Goal: Entertainment & Leisure: Consume media (video, audio)

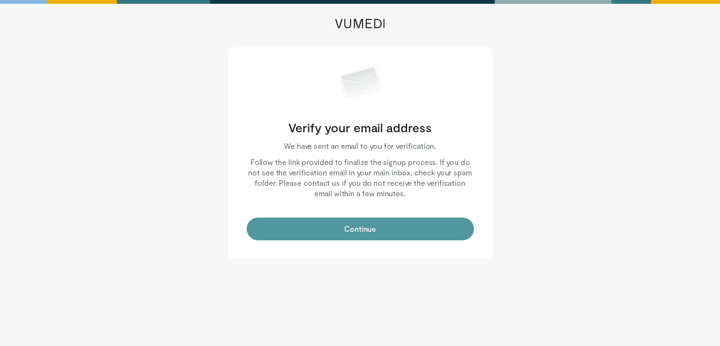
click at [432, 233] on button "Continue" at bounding box center [360, 228] width 227 height 23
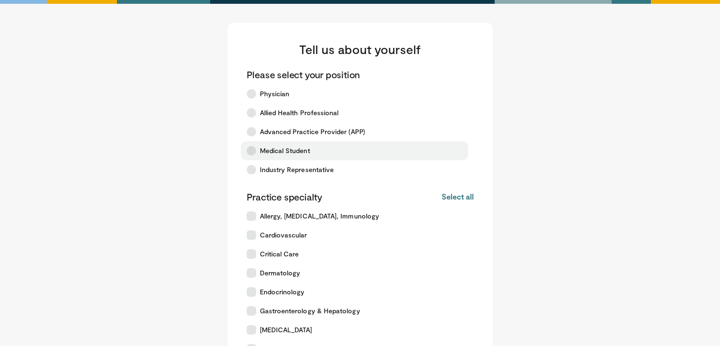
click at [255, 149] on icon at bounding box center [251, 150] width 9 height 9
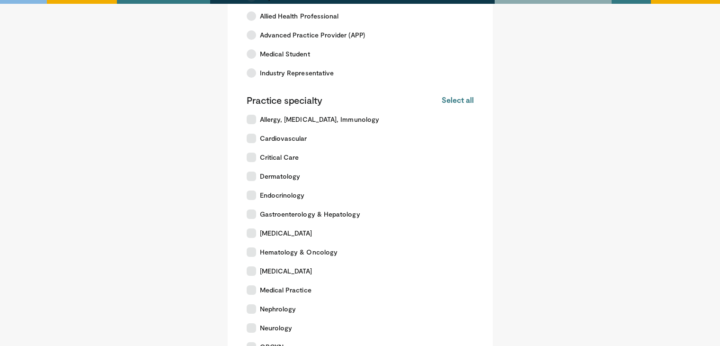
scroll to position [95, 0]
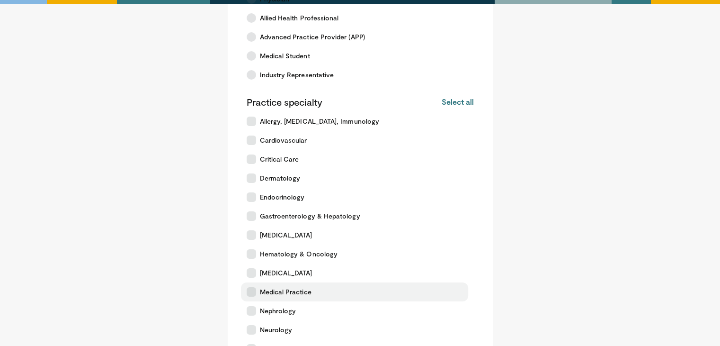
click at [320, 288] on label "Medical Practice" at bounding box center [354, 291] width 227 height 19
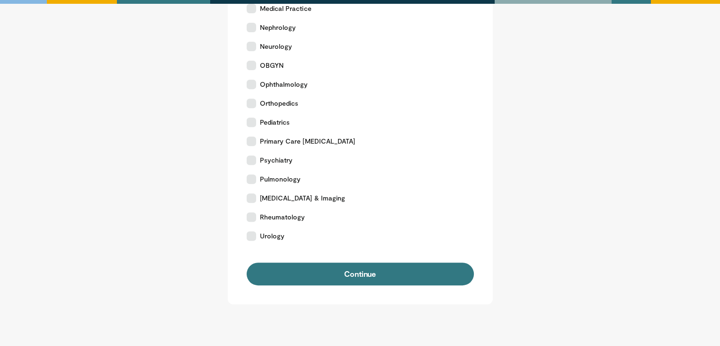
scroll to position [379, 0]
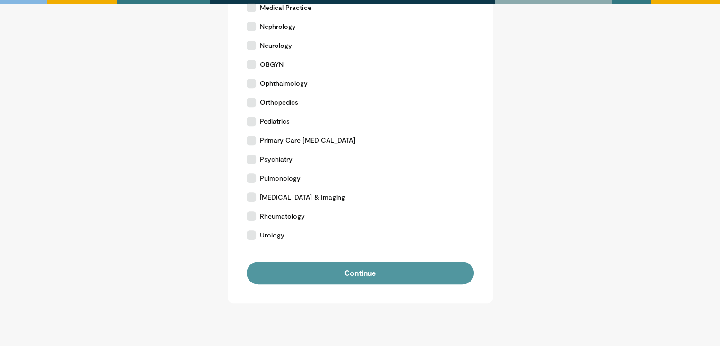
click at [414, 271] on button "Continue" at bounding box center [360, 272] width 227 height 23
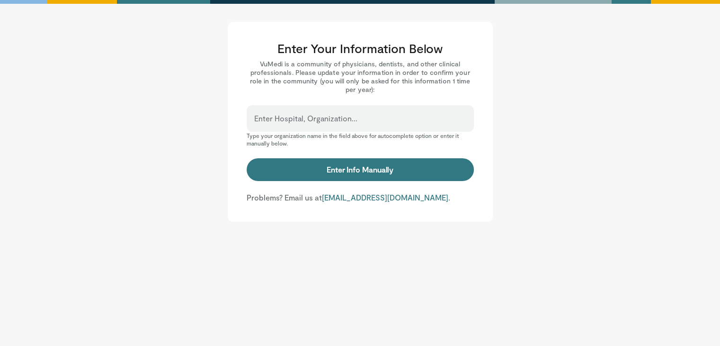
scroll to position [23, 0]
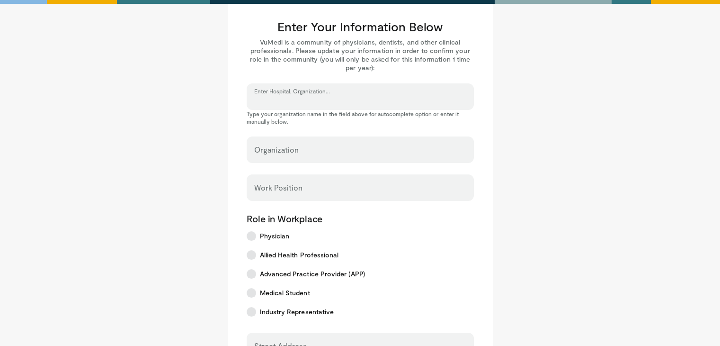
click at [377, 101] on input "Enter Hospital, Organization..." at bounding box center [360, 101] width 212 height 10
click at [310, 108] on div "Enter Hospital, Organization..." at bounding box center [360, 96] width 227 height 27
click at [296, 104] on input "Enter Hospital, Organization..." at bounding box center [360, 101] width 212 height 10
type input "*"
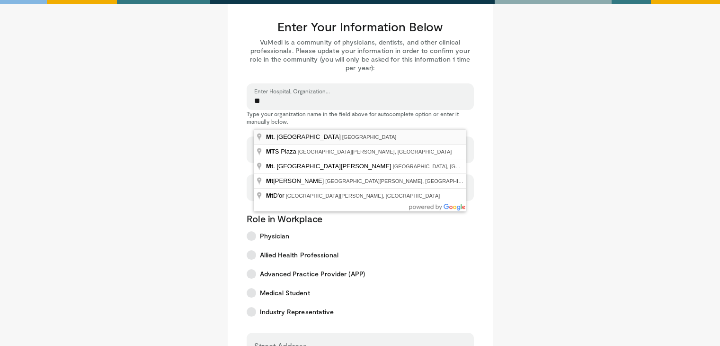
type input "**********"
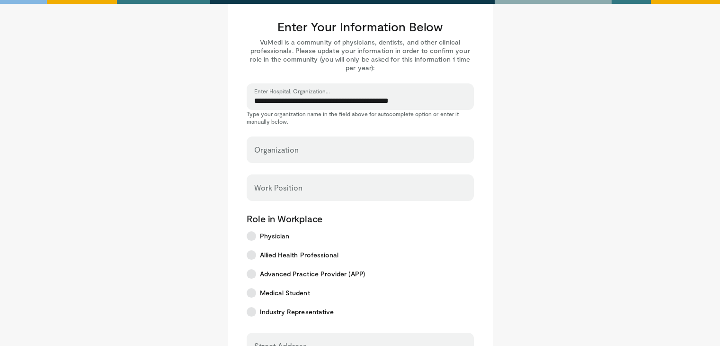
select select "**"
type input "**********"
click at [347, 192] on input "Work Position" at bounding box center [360, 192] width 212 height 10
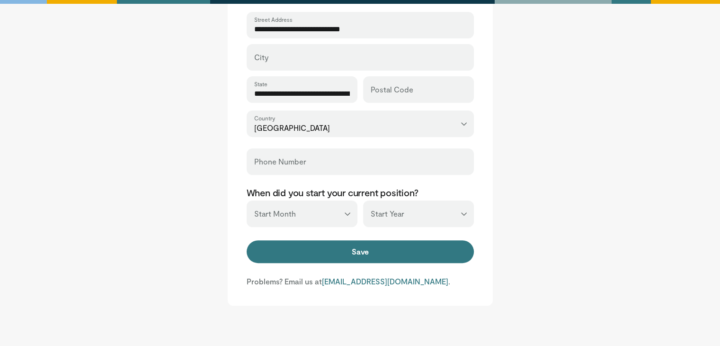
scroll to position [354, 0]
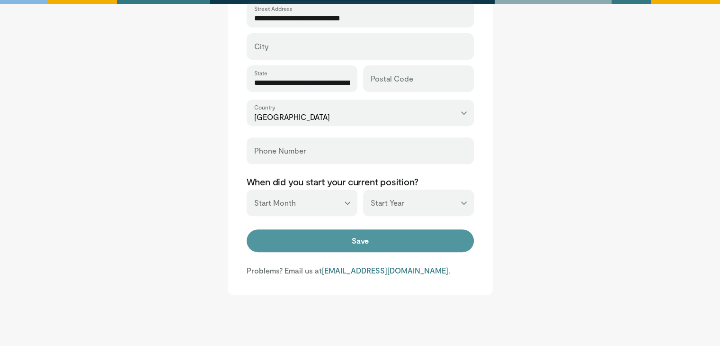
type input "*******"
click at [367, 233] on button "Save" at bounding box center [360, 240] width 227 height 23
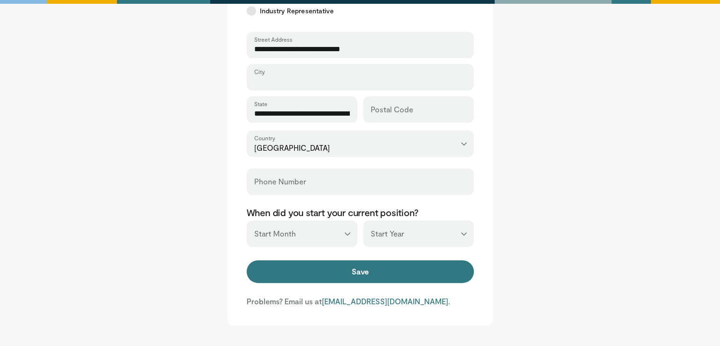
scroll to position [307, 0]
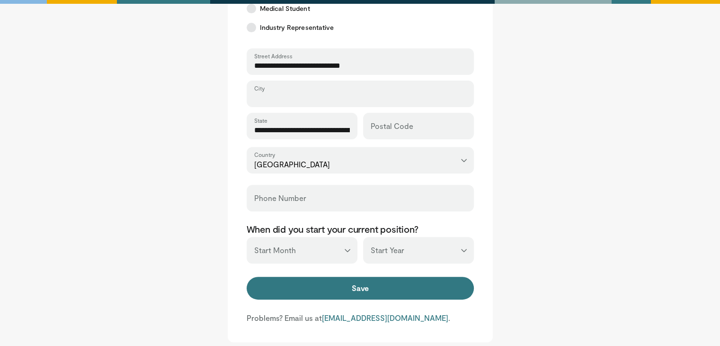
click at [272, 95] on input "City" at bounding box center [360, 98] width 212 height 10
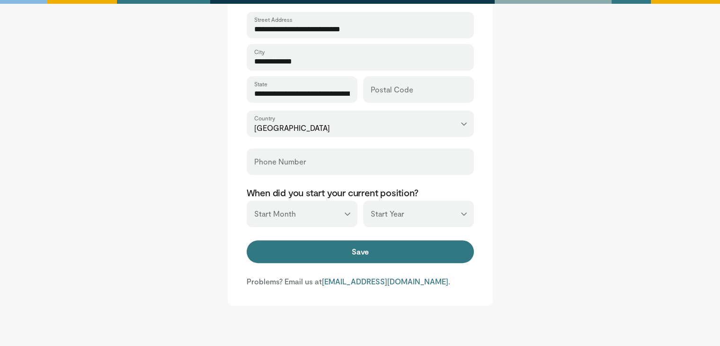
scroll to position [354, 0]
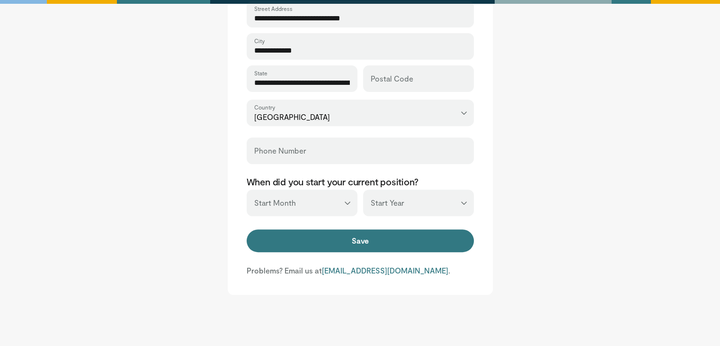
type input "**********"
click at [343, 161] on div "Phone Number" at bounding box center [360, 150] width 227 height 27
click at [344, 154] on input "Phone Number" at bounding box center [360, 155] width 212 height 10
click at [326, 201] on select "*** ******* ******** ***** ***** *** **** **** ****** ********* ******* *******…" at bounding box center [302, 202] width 111 height 27
select select "*"
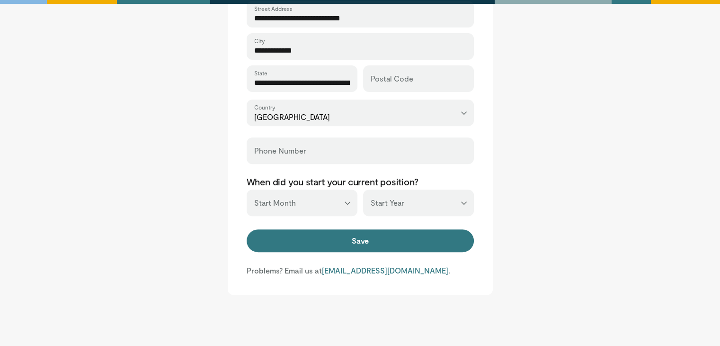
click at [247, 189] on select "*** ******* ******** ***** ***** *** **** **** ****** ********* ******* *******…" at bounding box center [302, 202] width 111 height 27
click at [369, 201] on select "*** **** **** **** **** **** **** **** **** **** **** **** **** **** **** **** …" at bounding box center [418, 202] width 111 height 27
select select "****"
click at [363, 189] on select "*** **** **** **** **** **** **** **** **** **** **** **** **** **** **** **** …" at bounding box center [418, 202] width 111 height 27
click at [372, 225] on form "**********" at bounding box center [360, 29] width 227 height 449
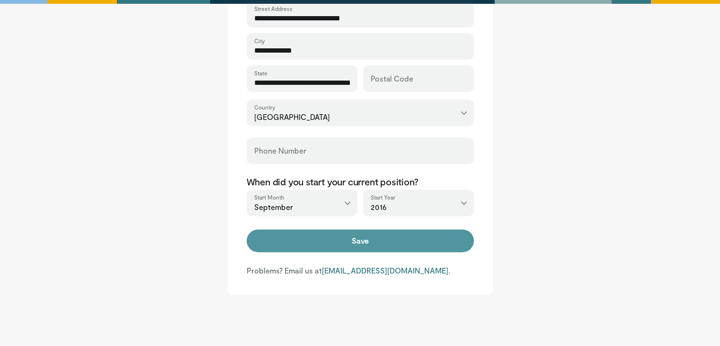
click at [373, 232] on button "Save" at bounding box center [360, 240] width 227 height 23
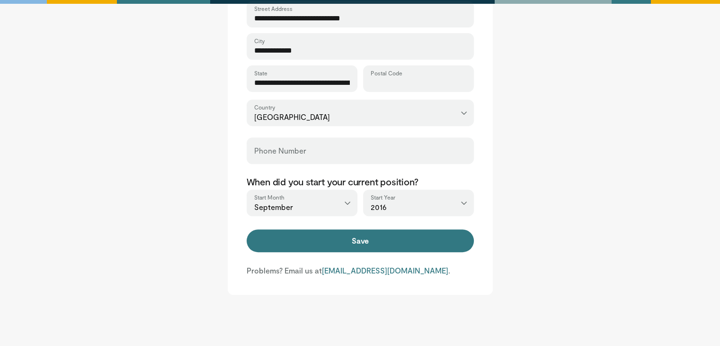
click at [422, 78] on input "Postal Code" at bounding box center [419, 83] width 96 height 10
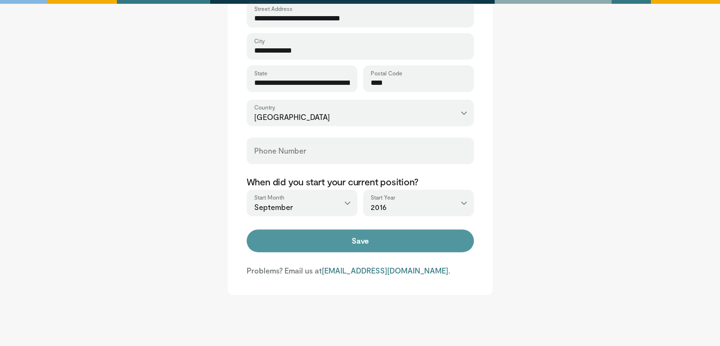
type input "****"
click at [371, 244] on button "Save" at bounding box center [360, 240] width 227 height 23
type input "**********"
click at [390, 240] on button "Save" at bounding box center [360, 240] width 227 height 23
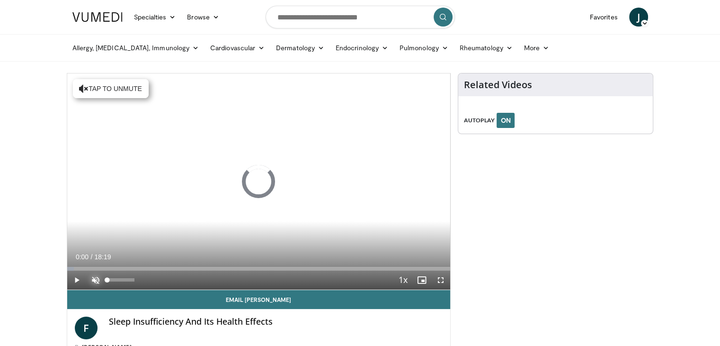
click at [98, 278] on span "Video Player" at bounding box center [95, 279] width 19 height 19
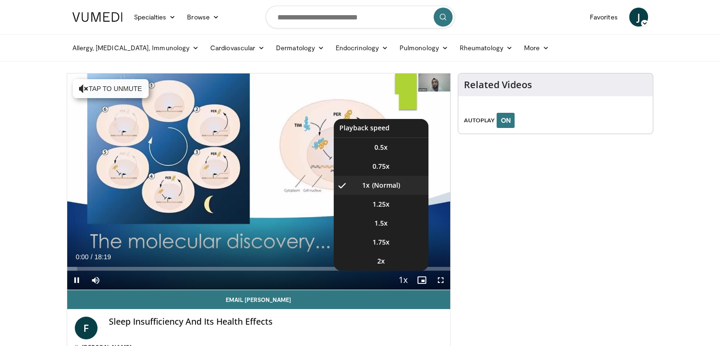
click at [403, 278] on span "Video Player" at bounding box center [402, 280] width 13 height 19
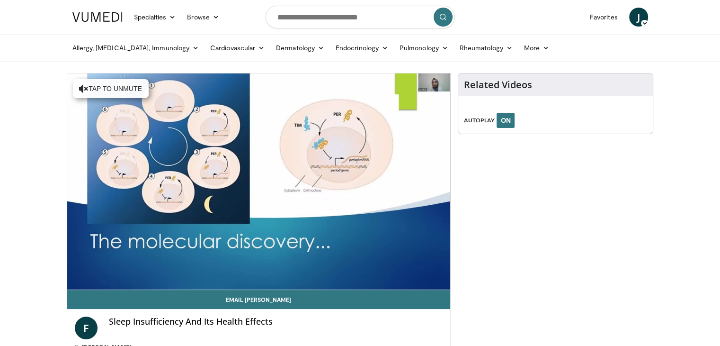
click at [403, 278] on div "10 seconds Tap to unmute" at bounding box center [258, 181] width 383 height 216
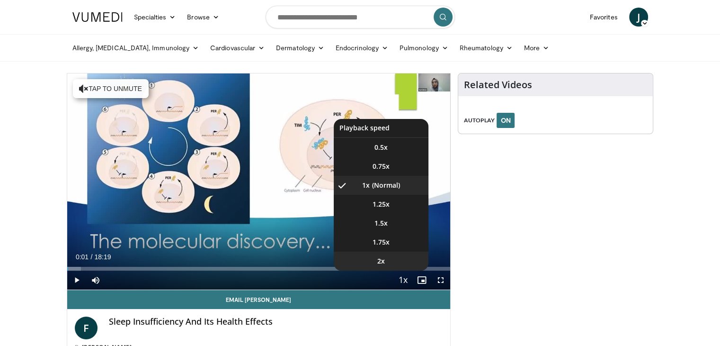
click at [386, 259] on li "2x" at bounding box center [381, 260] width 95 height 19
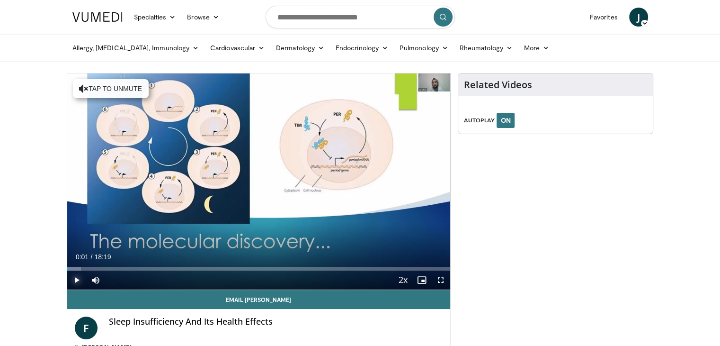
drag, startPoint x: 72, startPoint y: 277, endPoint x: 88, endPoint y: 279, distance: 16.2
click at [73, 279] on span "Video Player" at bounding box center [76, 279] width 19 height 19
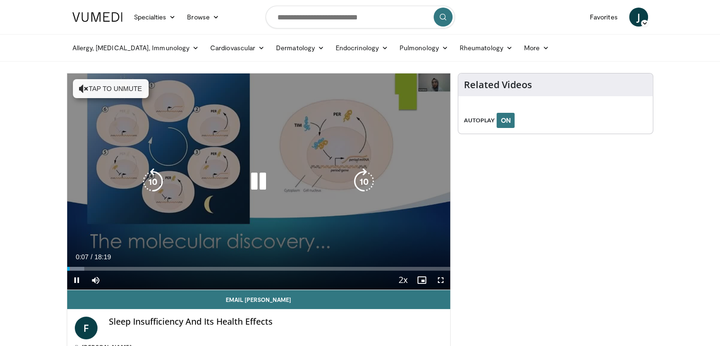
click at [264, 182] on icon "Video Player" at bounding box center [258, 181] width 27 height 27
click at [243, 190] on div "Video Player" at bounding box center [258, 181] width 230 height 19
click at [253, 185] on icon "Video Player" at bounding box center [258, 181] width 27 height 27
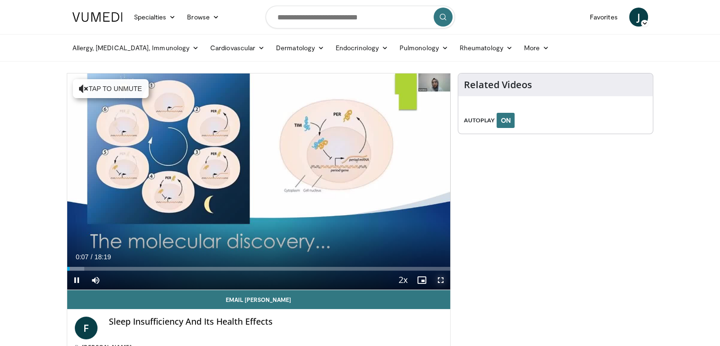
click at [443, 283] on span "Video Player" at bounding box center [440, 279] width 19 height 19
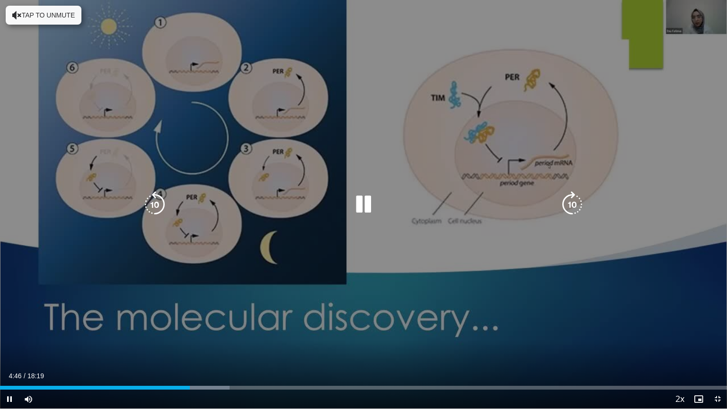
click at [362, 200] on icon "Video Player" at bounding box center [363, 204] width 27 height 27
click at [5, 345] on span "Video Player" at bounding box center [9, 399] width 19 height 19
click at [360, 206] on icon "Video Player" at bounding box center [363, 204] width 27 height 27
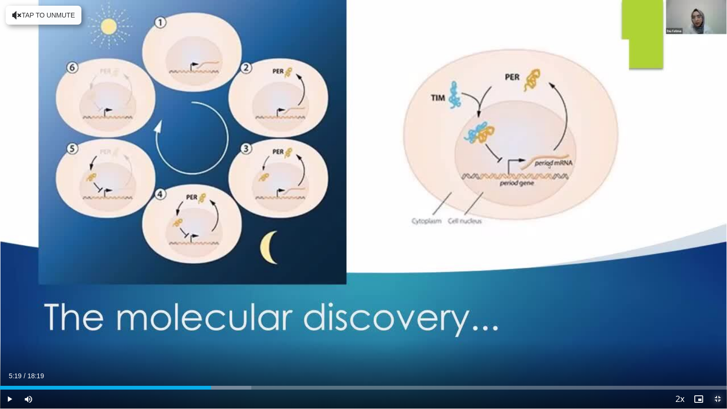
click at [720, 345] on span "Video Player" at bounding box center [717, 399] width 19 height 19
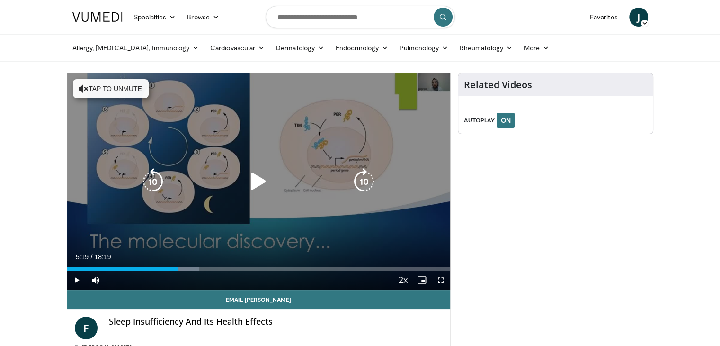
click at [249, 184] on icon "Video Player" at bounding box center [258, 181] width 27 height 27
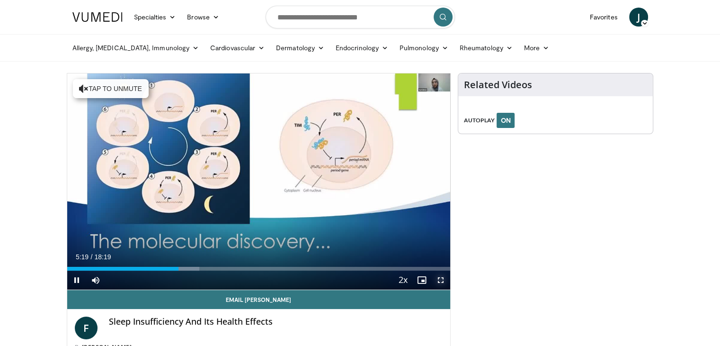
click at [445, 282] on span "Video Player" at bounding box center [440, 279] width 19 height 19
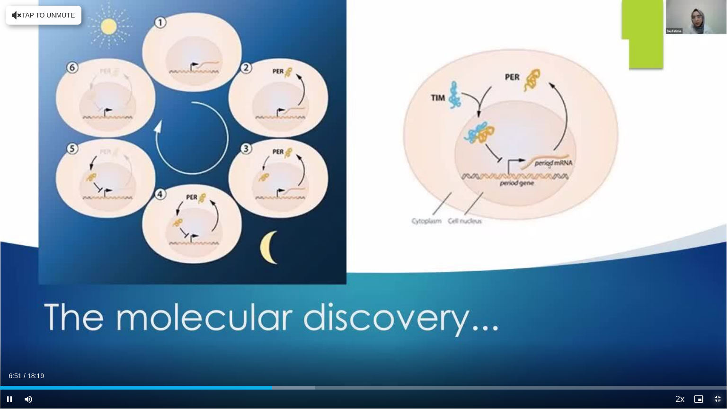
click at [721, 345] on span "Video Player" at bounding box center [717, 399] width 19 height 19
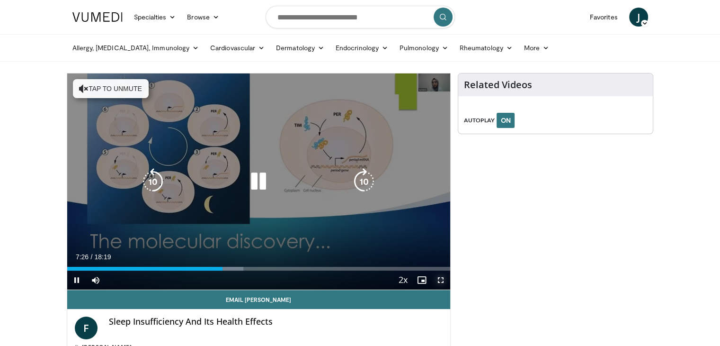
drag, startPoint x: 447, startPoint y: 283, endPoint x: 447, endPoint y: 324, distance: 41.2
click at [447, 283] on span "Video Player" at bounding box center [440, 279] width 19 height 19
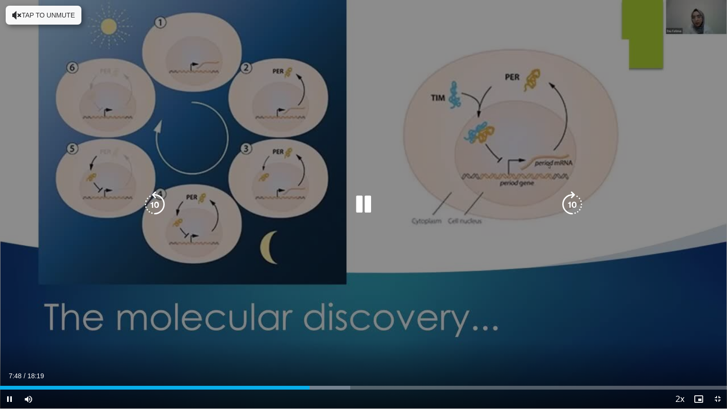
click at [370, 211] on icon "Video Player" at bounding box center [363, 204] width 27 height 27
click at [362, 209] on icon "Video Player" at bounding box center [363, 204] width 27 height 27
click at [369, 206] on icon "Video Player" at bounding box center [363, 204] width 27 height 27
click at [364, 208] on icon "Video Player" at bounding box center [363, 204] width 27 height 27
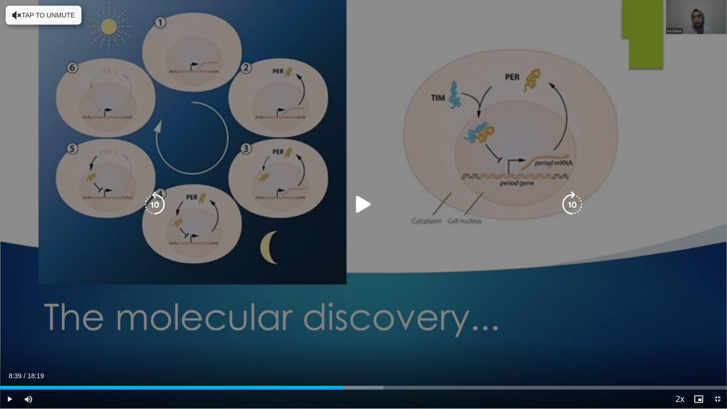
click at [369, 208] on icon "Video Player" at bounding box center [363, 204] width 27 height 27
click at [366, 217] on icon "Video Player" at bounding box center [363, 204] width 27 height 27
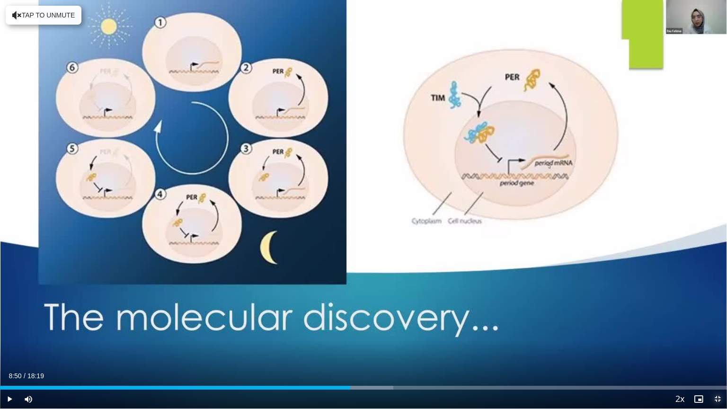
click at [717, 345] on span "Video Player" at bounding box center [717, 399] width 19 height 19
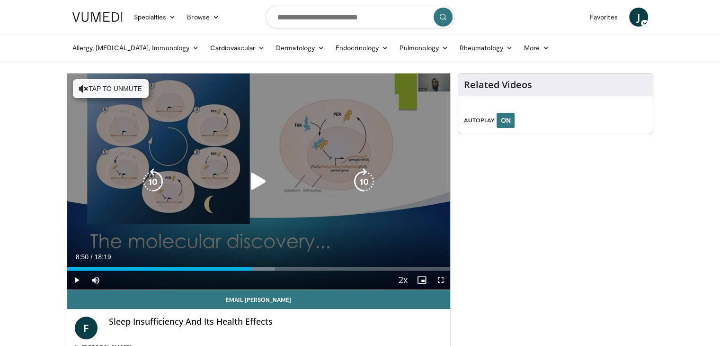
click at [254, 177] on icon "Video Player" at bounding box center [258, 181] width 27 height 27
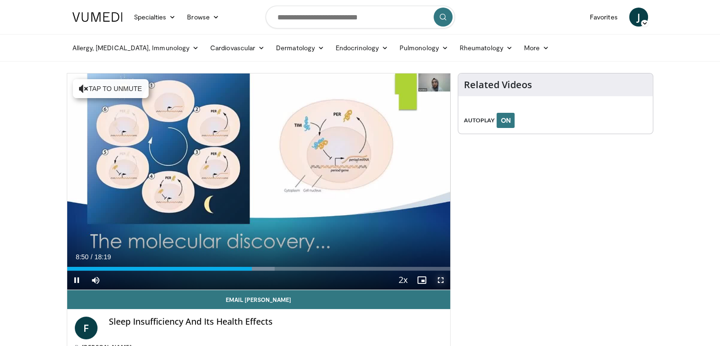
click at [441, 283] on span "Video Player" at bounding box center [440, 279] width 19 height 19
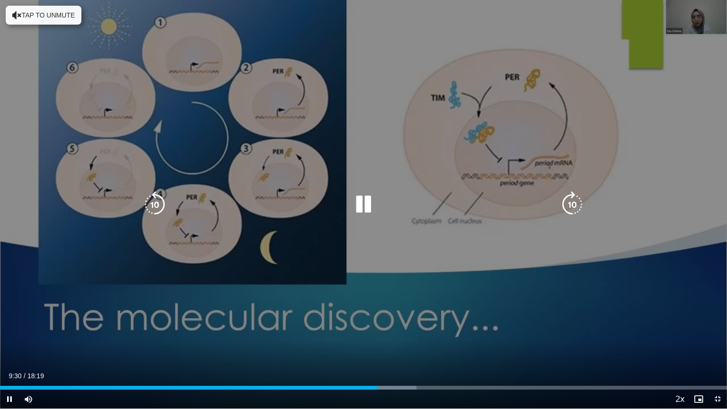
click at [364, 205] on icon "Video Player" at bounding box center [363, 204] width 27 height 27
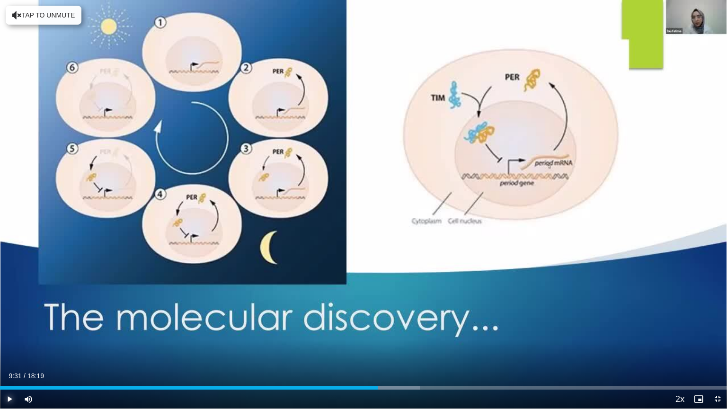
click at [8, 345] on span "Video Player" at bounding box center [9, 399] width 19 height 19
click at [720, 345] on span "Video Player" at bounding box center [717, 399] width 19 height 19
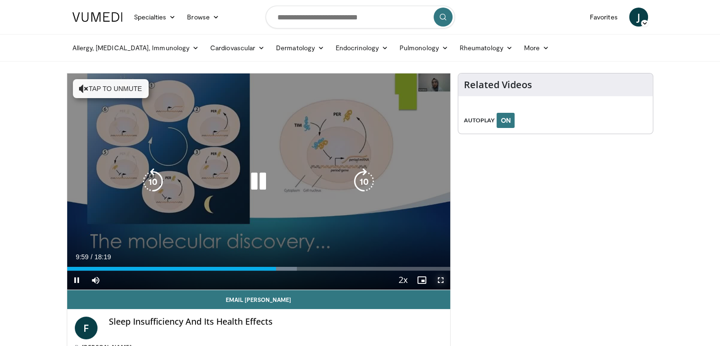
drag, startPoint x: 439, startPoint y: 280, endPoint x: 439, endPoint y: 321, distance: 41.2
click at [439, 280] on span "Video Player" at bounding box center [440, 279] width 19 height 19
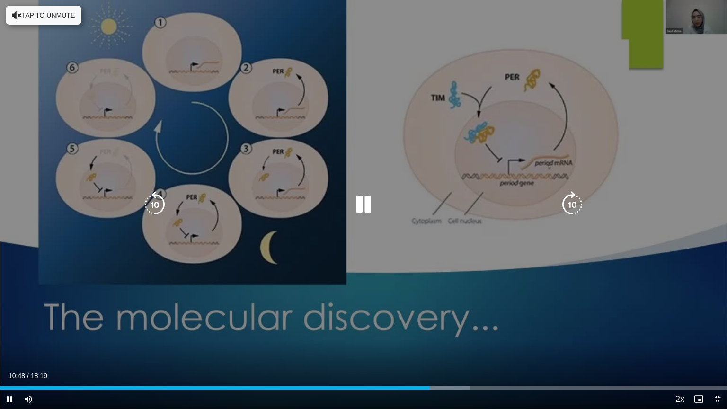
click at [363, 212] on icon "Video Player" at bounding box center [363, 204] width 27 height 27
click at [363, 210] on icon "Video Player" at bounding box center [363, 204] width 27 height 27
click at [364, 206] on icon "Video Player" at bounding box center [363, 204] width 27 height 27
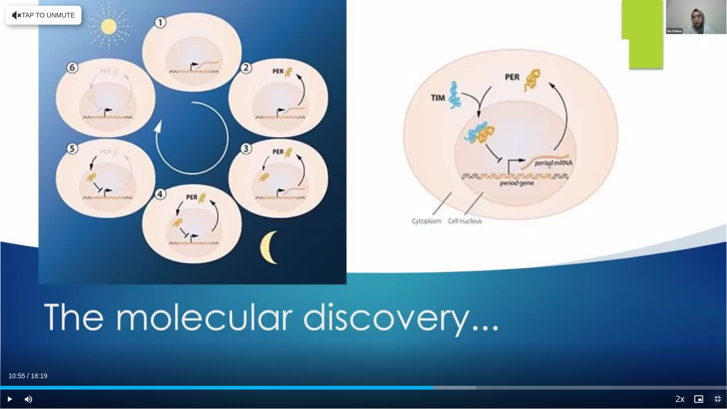
click at [713, 345] on span "Video Player" at bounding box center [717, 399] width 19 height 19
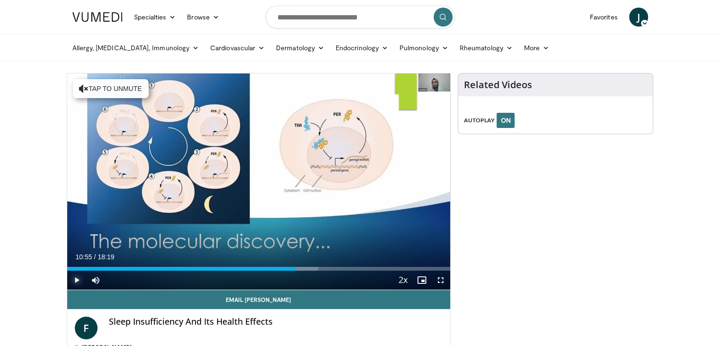
click at [82, 279] on span "Video Player" at bounding box center [76, 279] width 19 height 19
click at [438, 283] on span "Video Player" at bounding box center [440, 279] width 19 height 19
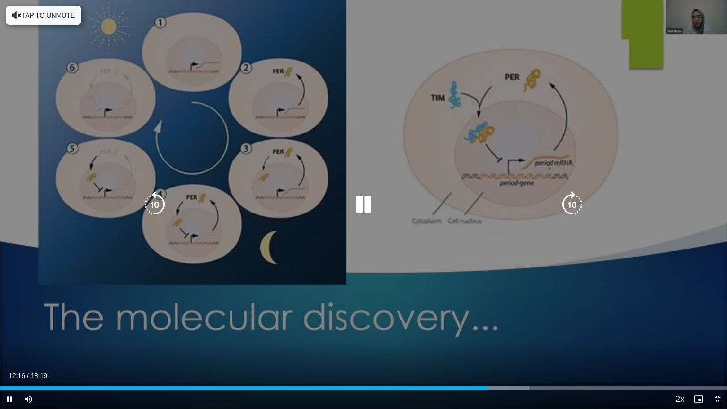
click at [364, 211] on icon "Video Player" at bounding box center [363, 204] width 27 height 27
click at [365, 205] on icon "Video Player" at bounding box center [363, 204] width 27 height 27
click at [378, 213] on div "Video Player" at bounding box center [363, 204] width 436 height 19
click at [367, 208] on icon "Video Player" at bounding box center [363, 204] width 27 height 27
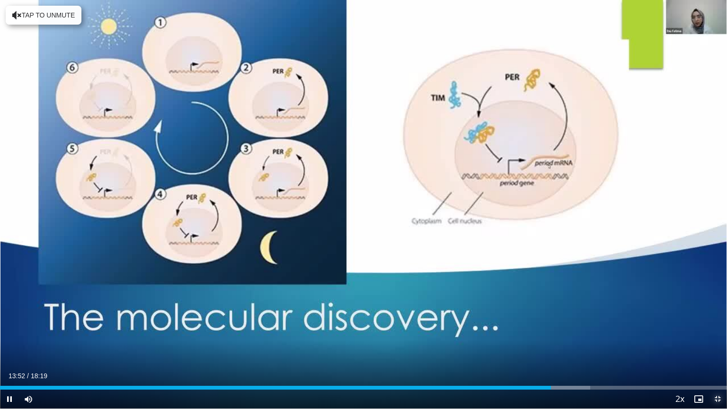
click at [720, 345] on span "Video Player" at bounding box center [717, 399] width 19 height 19
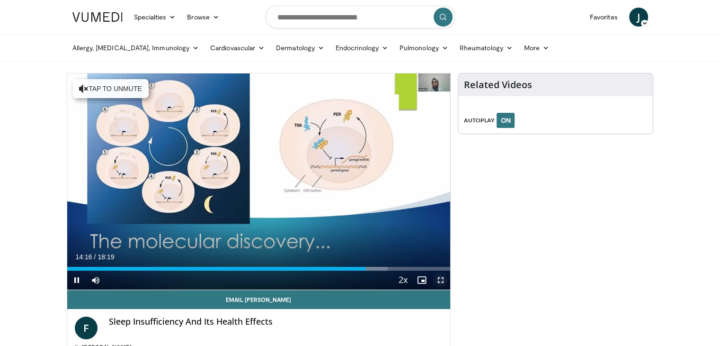
click at [437, 281] on span "Video Player" at bounding box center [440, 279] width 19 height 19
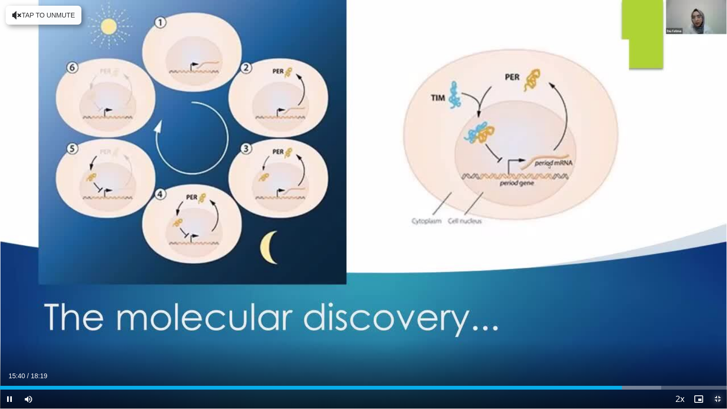
click at [718, 345] on span "Video Player" at bounding box center [717, 399] width 19 height 19
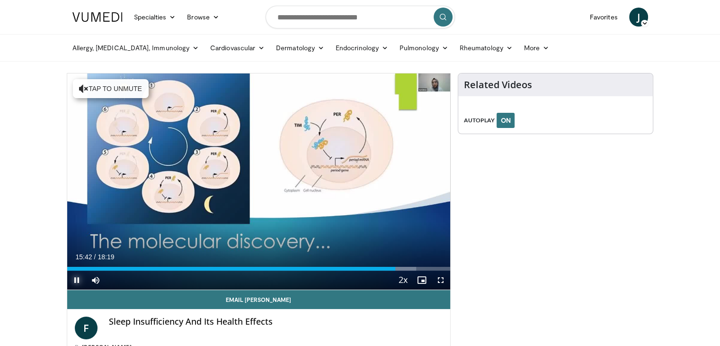
click at [75, 285] on span "Video Player" at bounding box center [76, 279] width 19 height 19
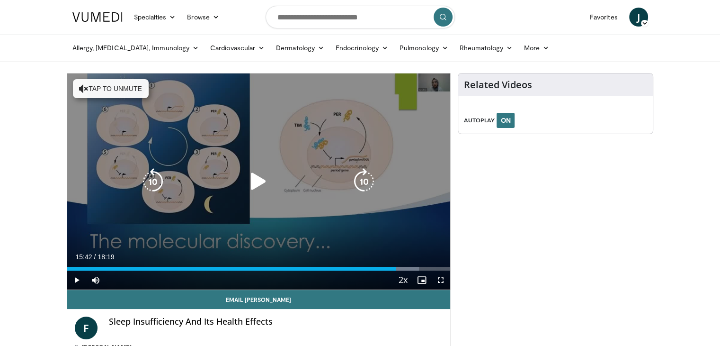
click at [328, 181] on div "Video Player" at bounding box center [258, 181] width 230 height 19
click at [273, 182] on div "Video Player" at bounding box center [258, 181] width 230 height 19
click at [260, 181] on icon "Video Player" at bounding box center [258, 181] width 27 height 27
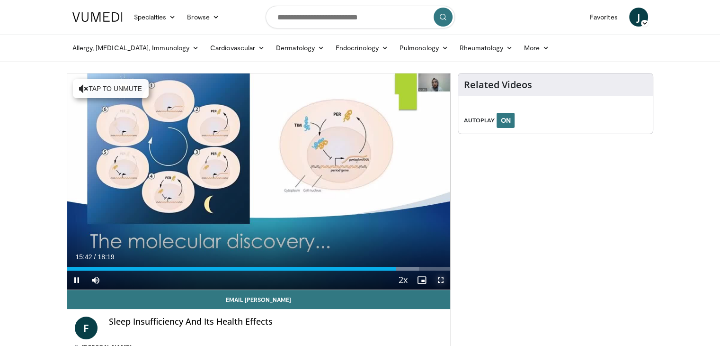
click at [447, 285] on span "Video Player" at bounding box center [440, 279] width 19 height 19
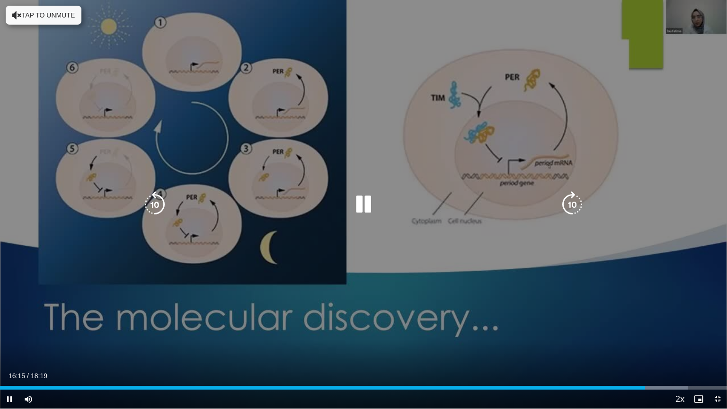
click at [365, 210] on icon "Video Player" at bounding box center [363, 204] width 27 height 27
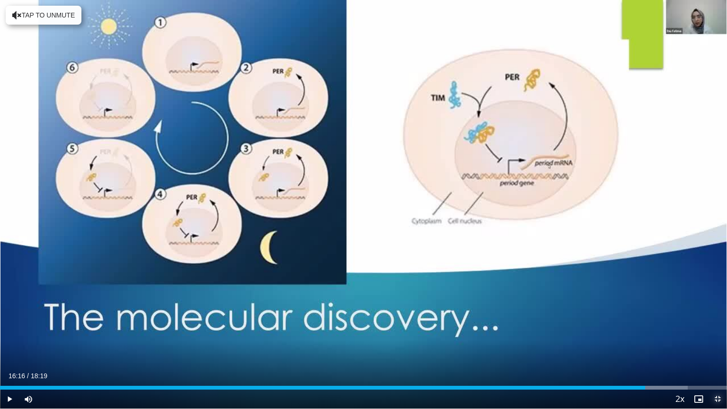
click at [721, 345] on span "Video Player" at bounding box center [717, 399] width 19 height 19
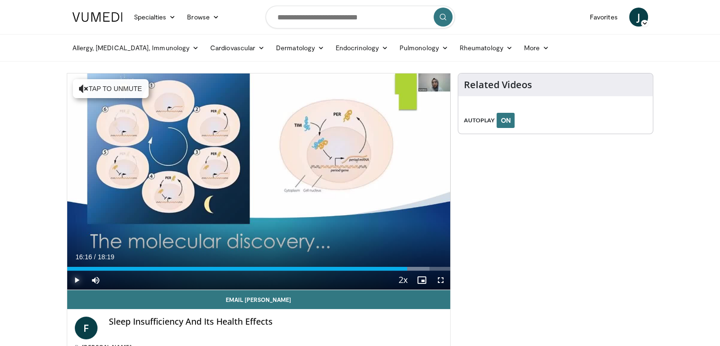
click at [72, 279] on span "Video Player" at bounding box center [76, 279] width 19 height 19
click at [441, 279] on span "Video Player" at bounding box center [440, 279] width 19 height 19
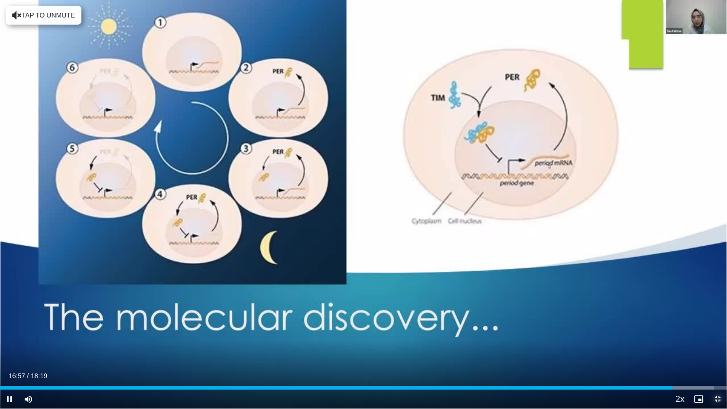
click at [721, 345] on span "Video Player" at bounding box center [717, 399] width 19 height 19
